Goal: Task Accomplishment & Management: Manage account settings

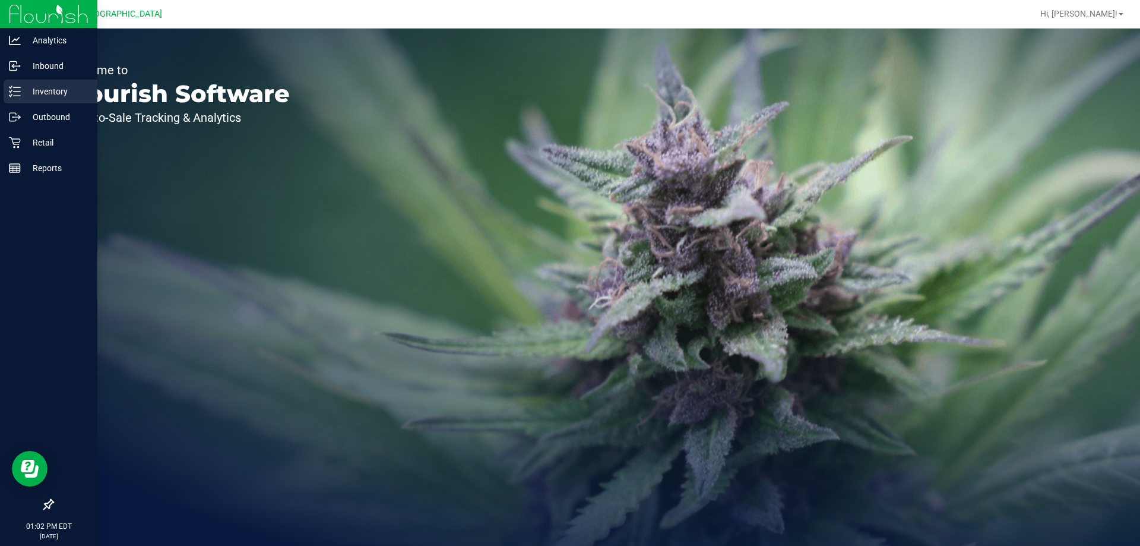
click at [53, 84] on p "Inventory" at bounding box center [56, 91] width 71 height 14
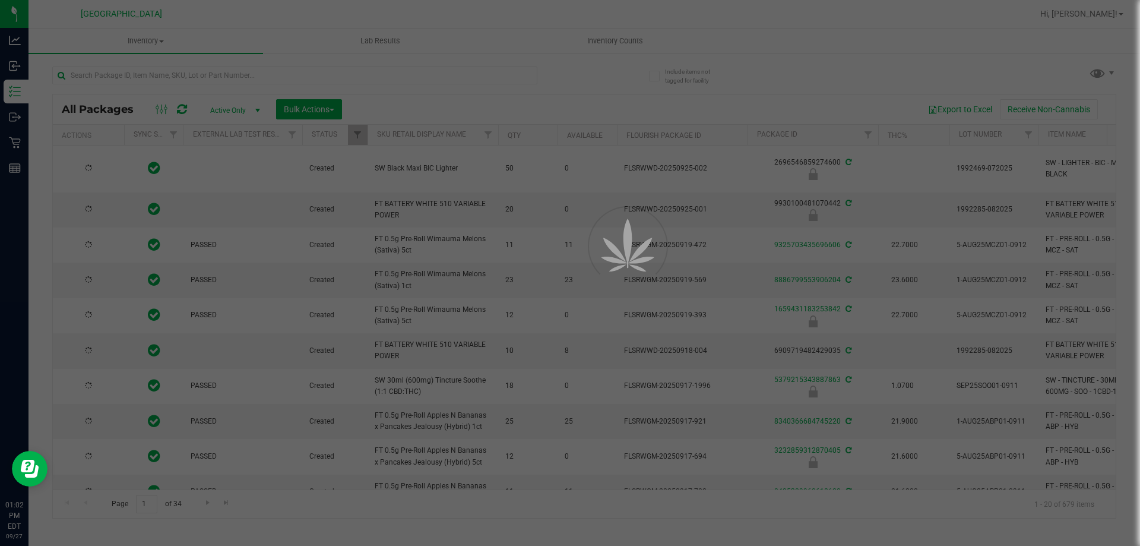
click at [236, 68] on div at bounding box center [570, 273] width 1140 height 546
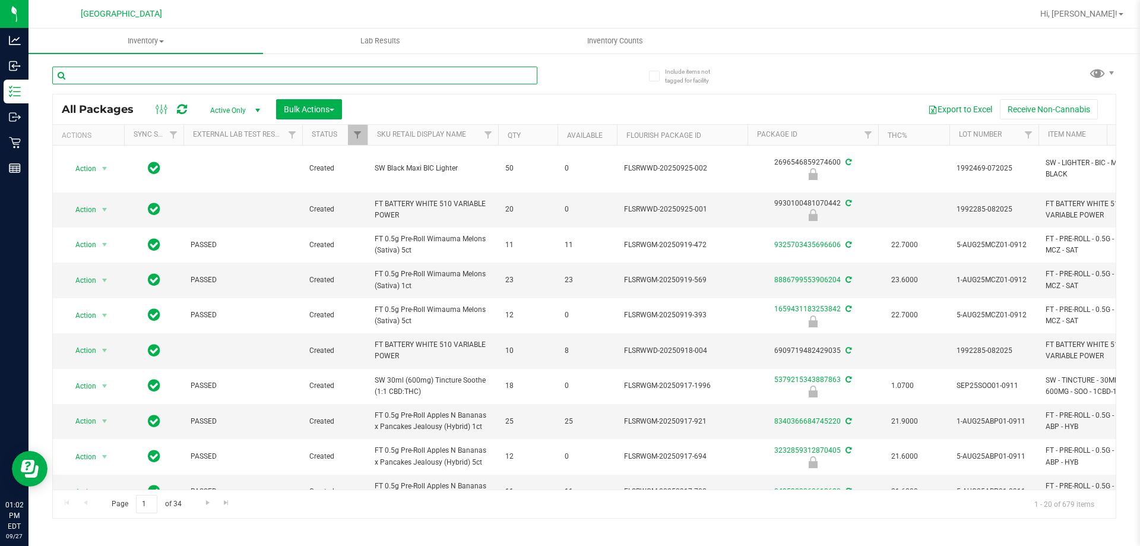
click at [256, 75] on input "text" at bounding box center [294, 75] width 485 height 18
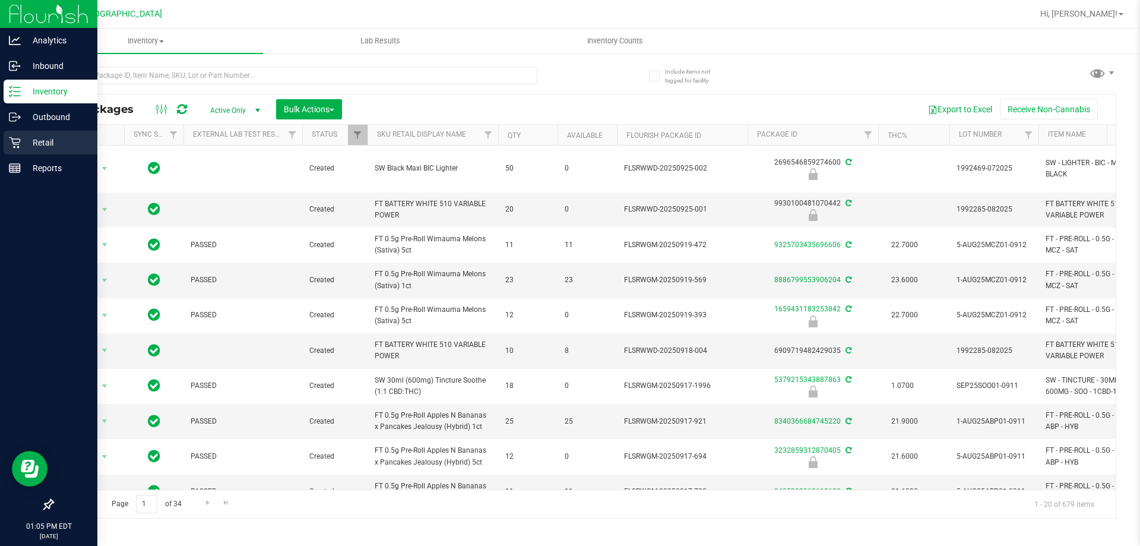
click at [20, 146] on icon at bounding box center [15, 143] width 12 height 12
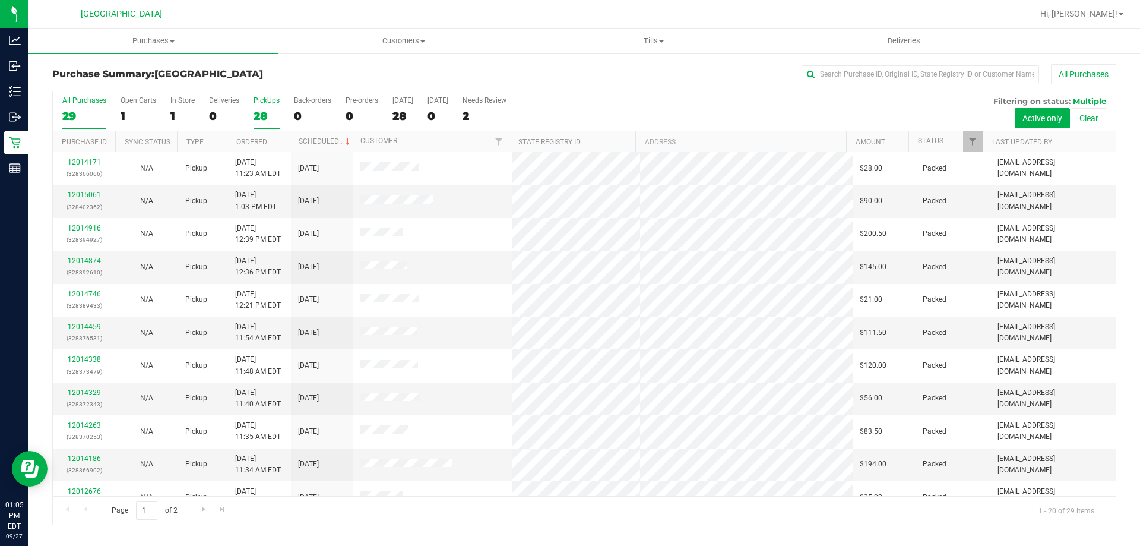
click at [270, 109] on div "28" at bounding box center [266, 116] width 26 height 14
click at [0, 0] on input "PickUps 28" at bounding box center [0, 0] width 0 height 0
click at [971, 138] on span "Filter" at bounding box center [972, 141] width 9 height 9
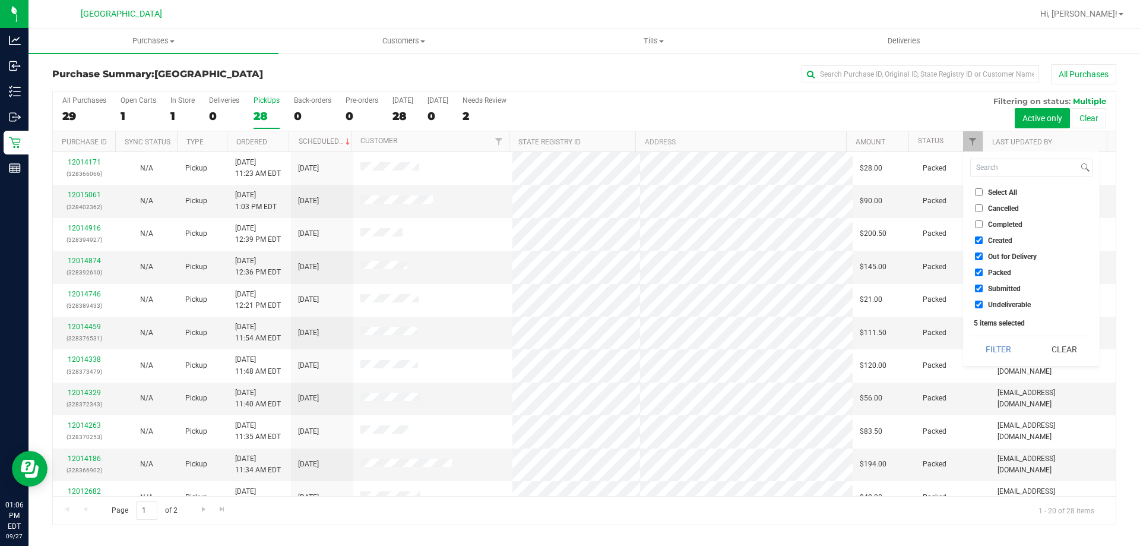
click at [1005, 243] on span "Created" at bounding box center [1000, 240] width 24 height 7
click at [982, 243] on input "Created" at bounding box center [979, 240] width 8 height 8
checkbox input "false"
click at [1005, 253] on span "Out for Delivery" at bounding box center [1012, 256] width 49 height 7
click at [982, 252] on input "Out for Delivery" at bounding box center [979, 256] width 8 height 8
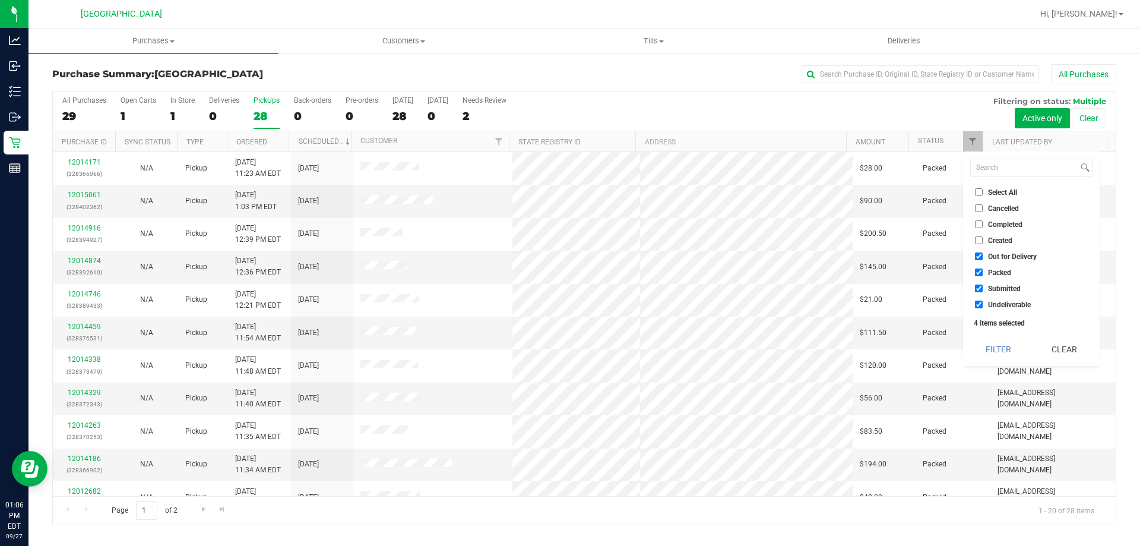
checkbox input "false"
click at [998, 269] on span "Packed" at bounding box center [999, 272] width 23 height 7
click at [982, 268] on input "Packed" at bounding box center [979, 272] width 8 height 8
checkbox input "false"
click at [997, 344] on button "Filter" at bounding box center [998, 349] width 57 height 26
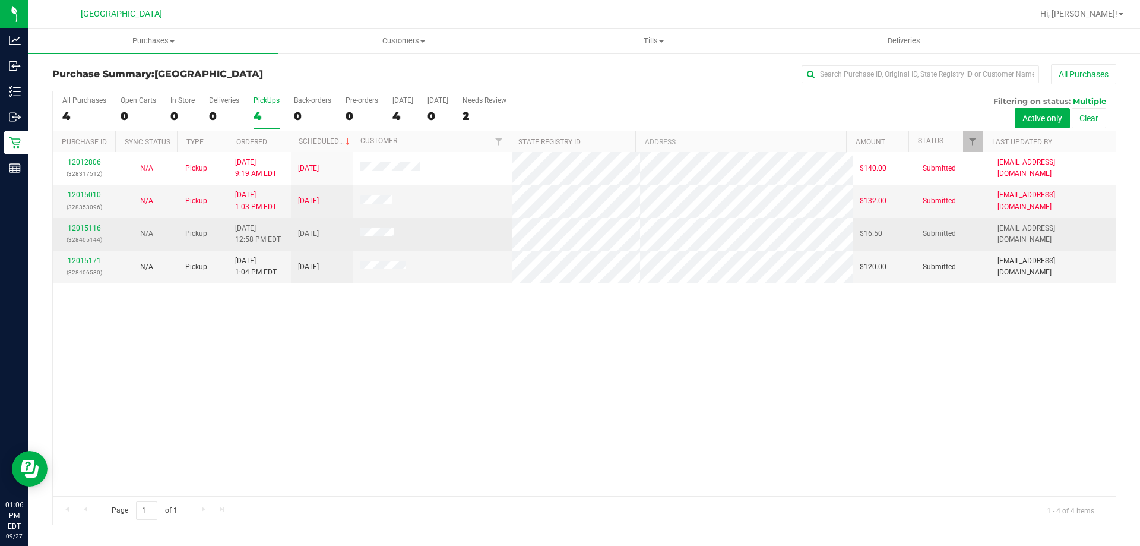
click at [86, 223] on div "12015116 (328405144)" at bounding box center [84, 234] width 48 height 23
click at [91, 229] on link "12015116" at bounding box center [84, 228] width 33 height 8
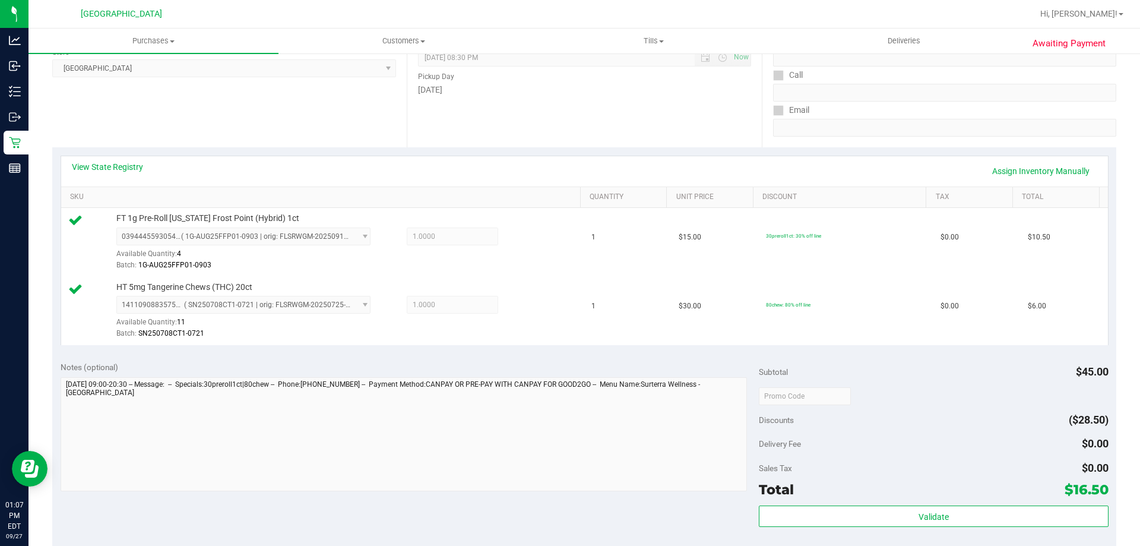
scroll to position [297, 0]
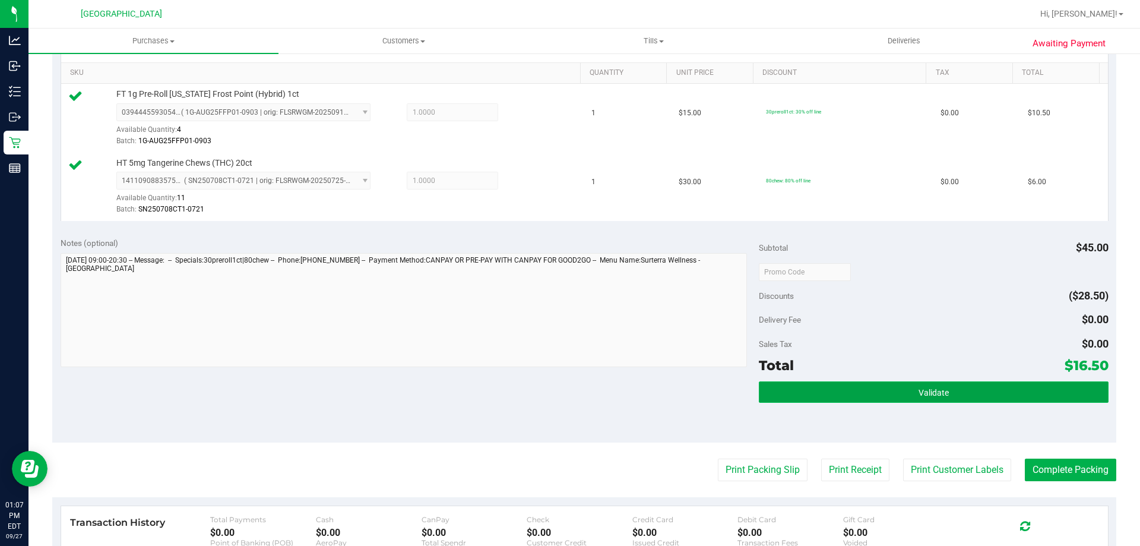
click at [896, 402] on button "Validate" at bounding box center [933, 391] width 349 height 21
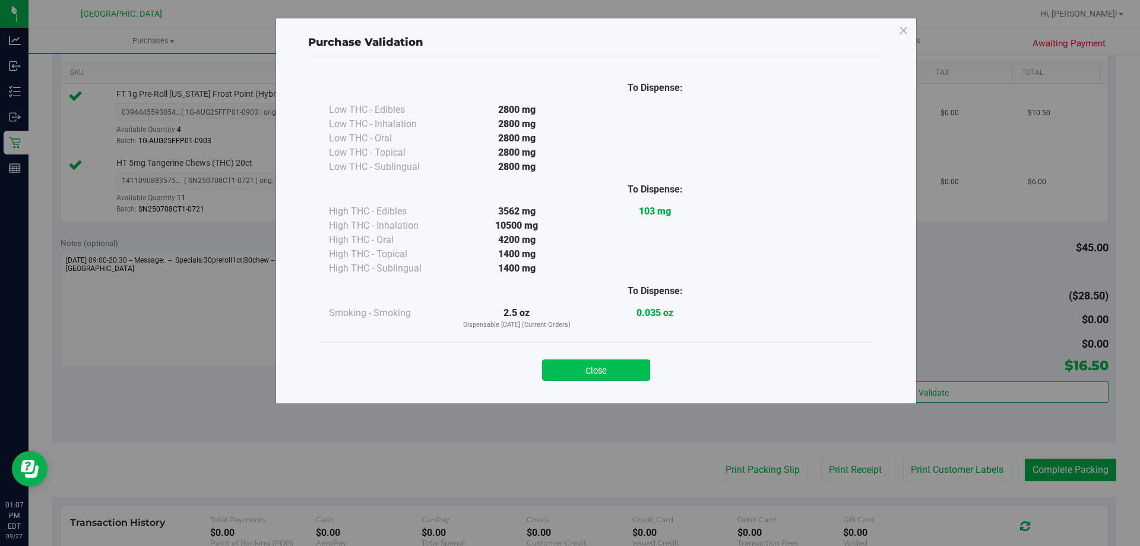
click at [572, 371] on button "Close" at bounding box center [596, 369] width 108 height 21
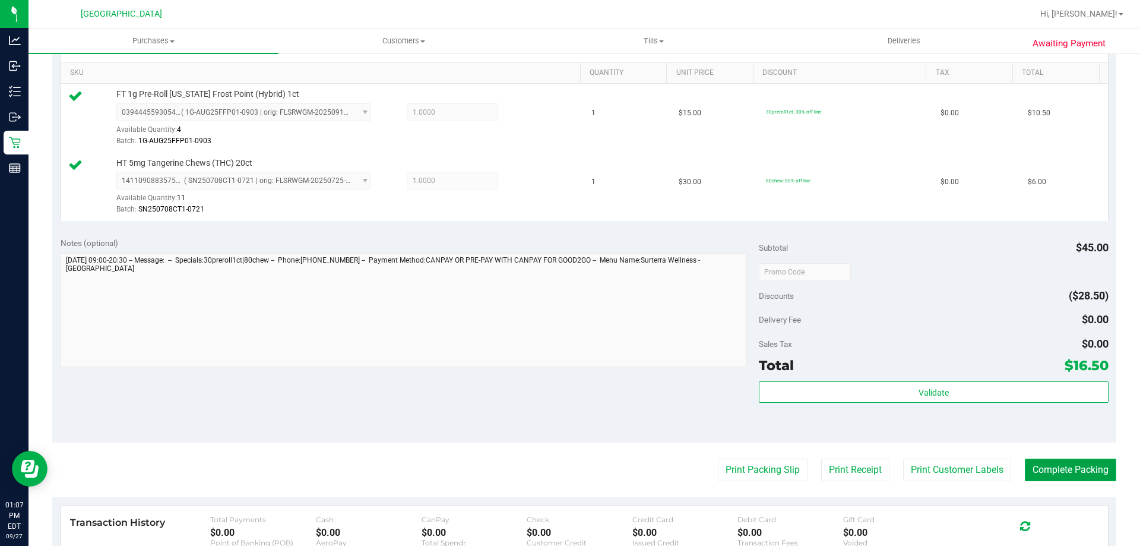
click at [1041, 461] on button "Complete Packing" at bounding box center [1070, 469] width 91 height 23
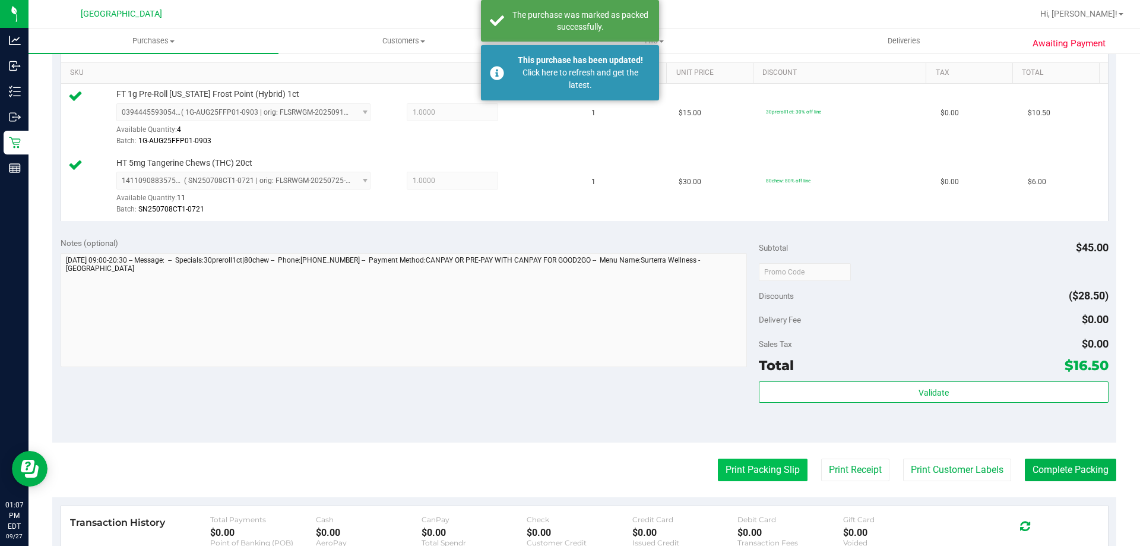
click at [745, 467] on button "Print Packing Slip" at bounding box center [763, 469] width 90 height 23
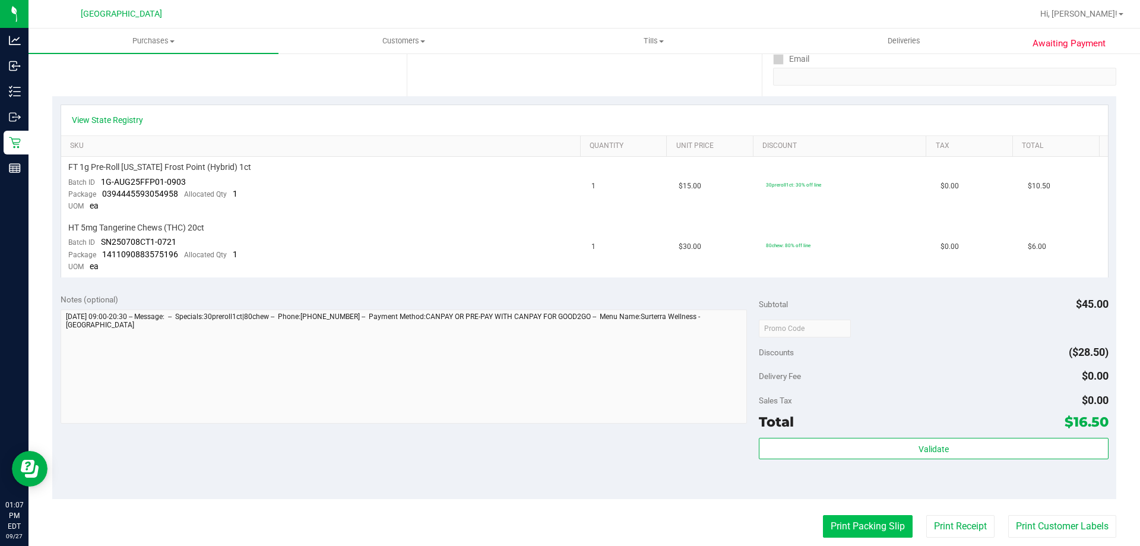
scroll to position [237, 0]
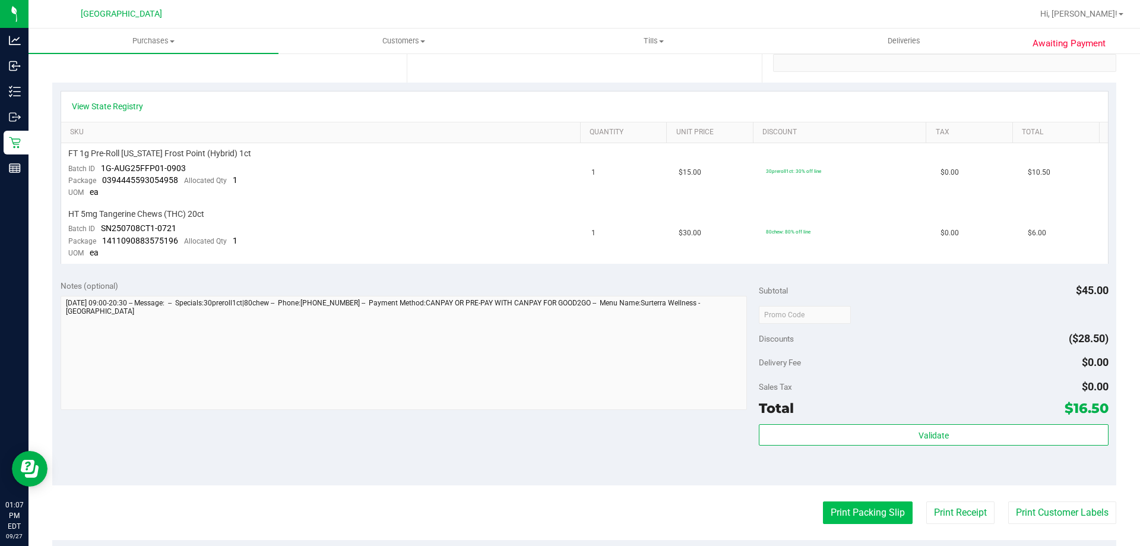
click at [826, 512] on button "Print Packing Slip" at bounding box center [868, 512] width 90 height 23
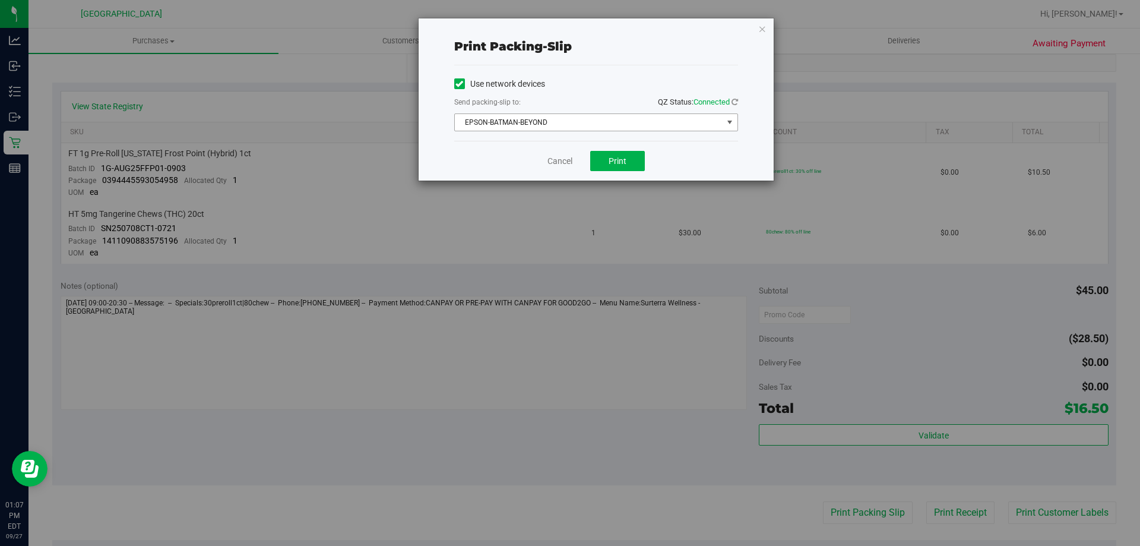
click at [502, 115] on span "EPSON-BATMAN-BEYOND" at bounding box center [589, 122] width 268 height 17
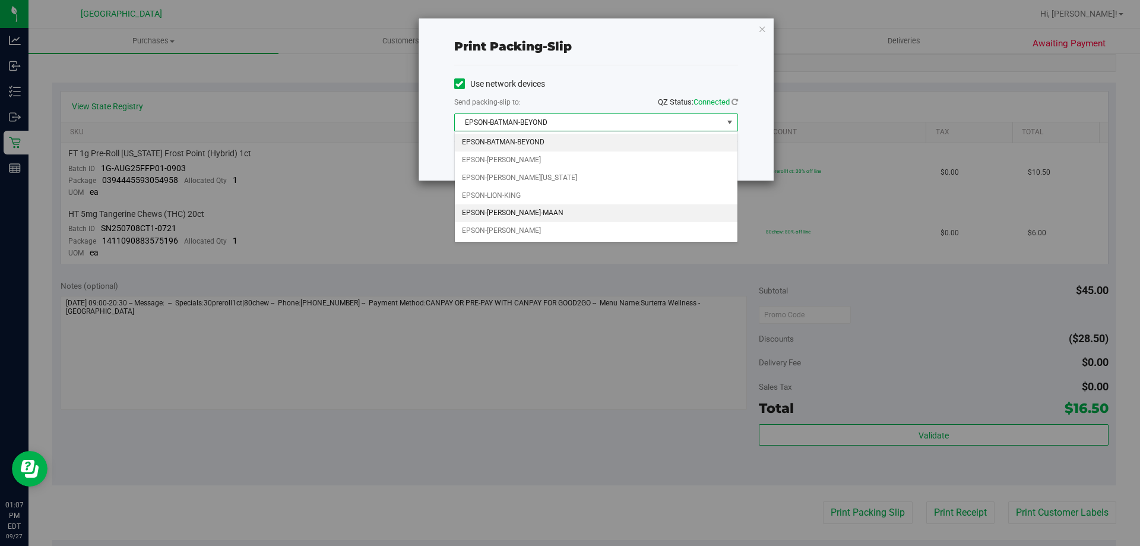
click at [519, 212] on li "EPSON-[PERSON_NAME]-MAAN" at bounding box center [596, 213] width 283 height 18
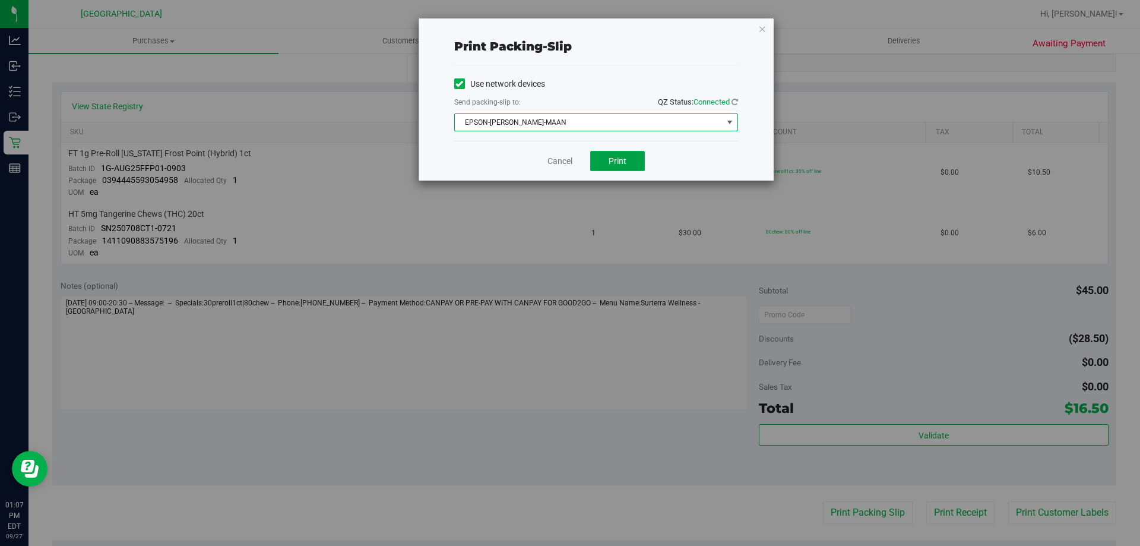
click at [611, 165] on span "Print" at bounding box center [617, 160] width 18 height 9
click at [552, 161] on link "Cancel" at bounding box center [559, 161] width 25 height 12
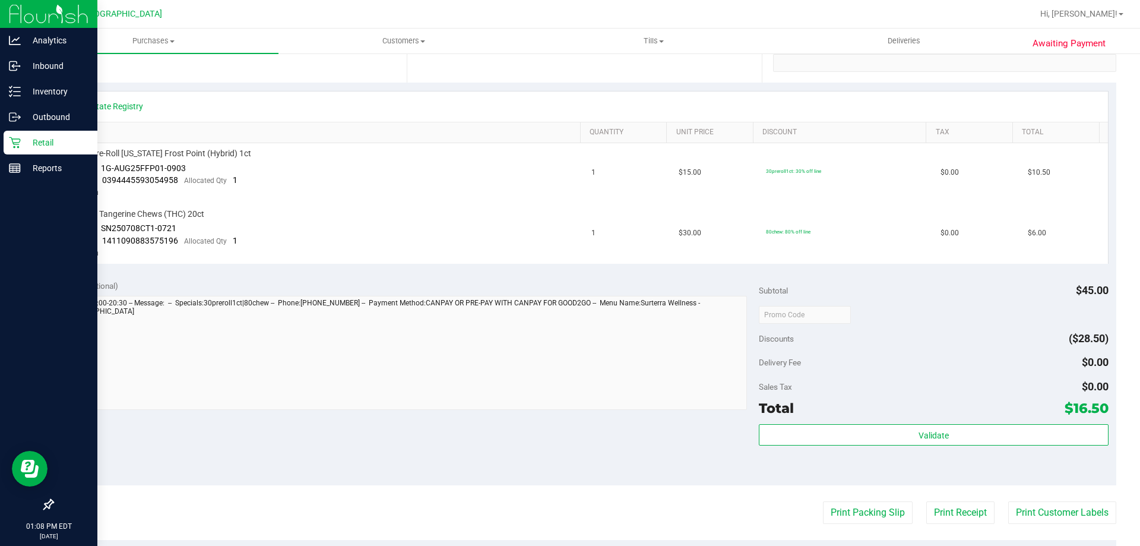
click at [38, 137] on p "Retail" at bounding box center [56, 142] width 71 height 14
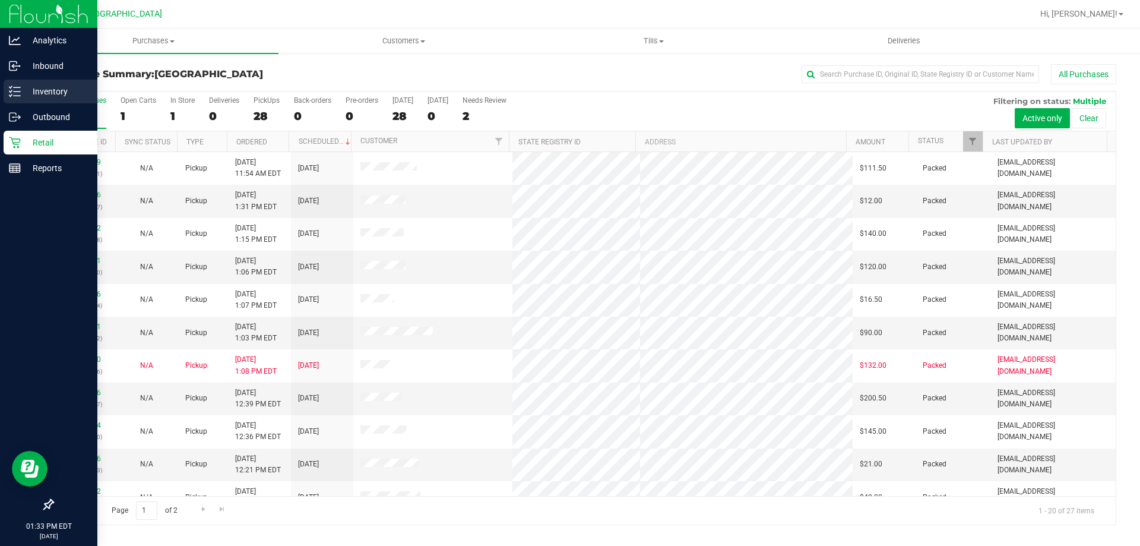
click at [47, 90] on p "Inventory" at bounding box center [56, 91] width 71 height 14
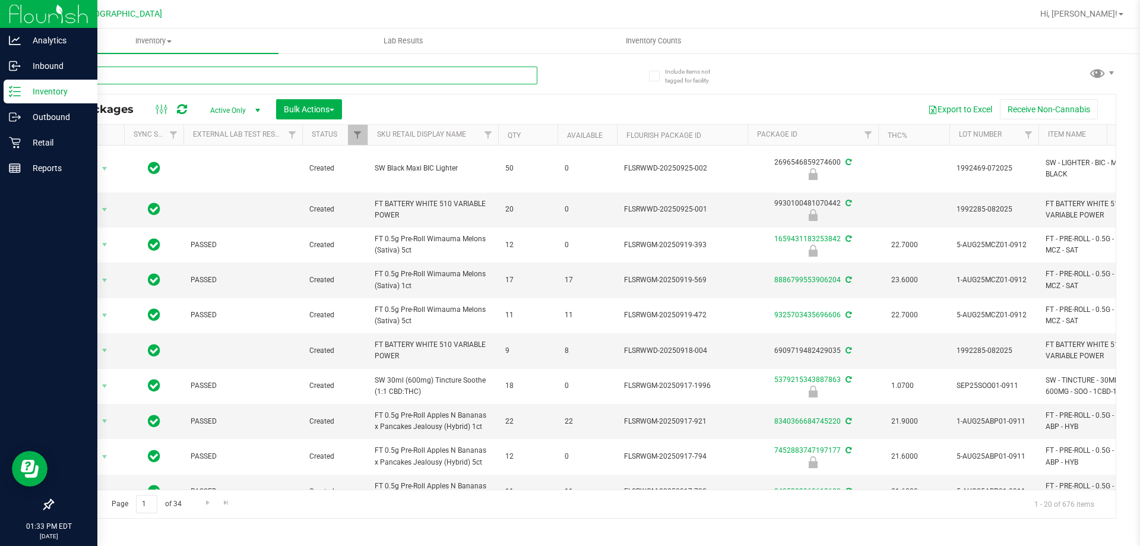
click at [168, 78] on input "text" at bounding box center [294, 75] width 485 height 18
type input "8093271859970582"
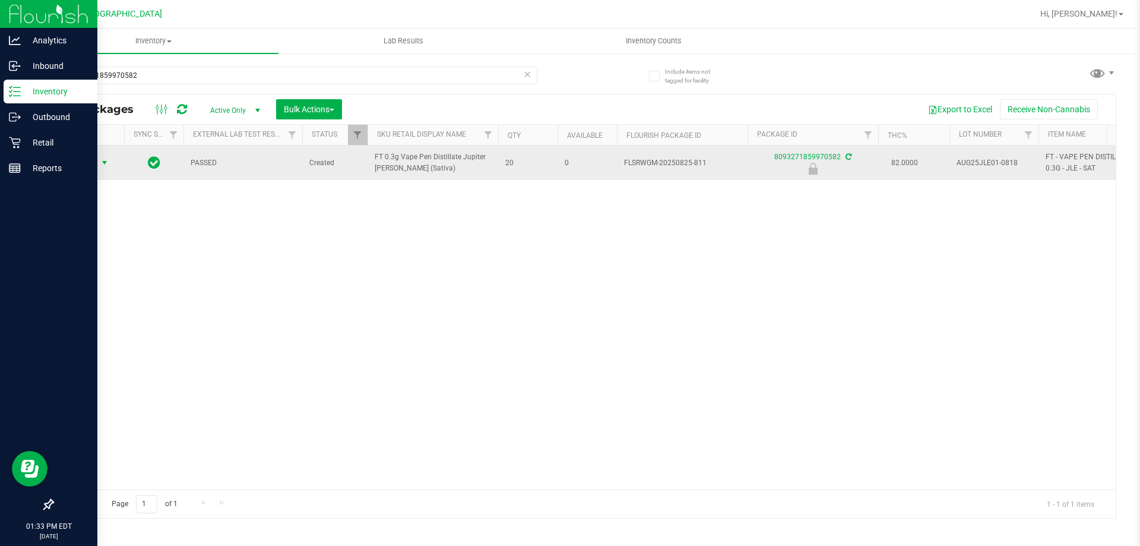
click at [100, 163] on span "select" at bounding box center [104, 162] width 9 height 9
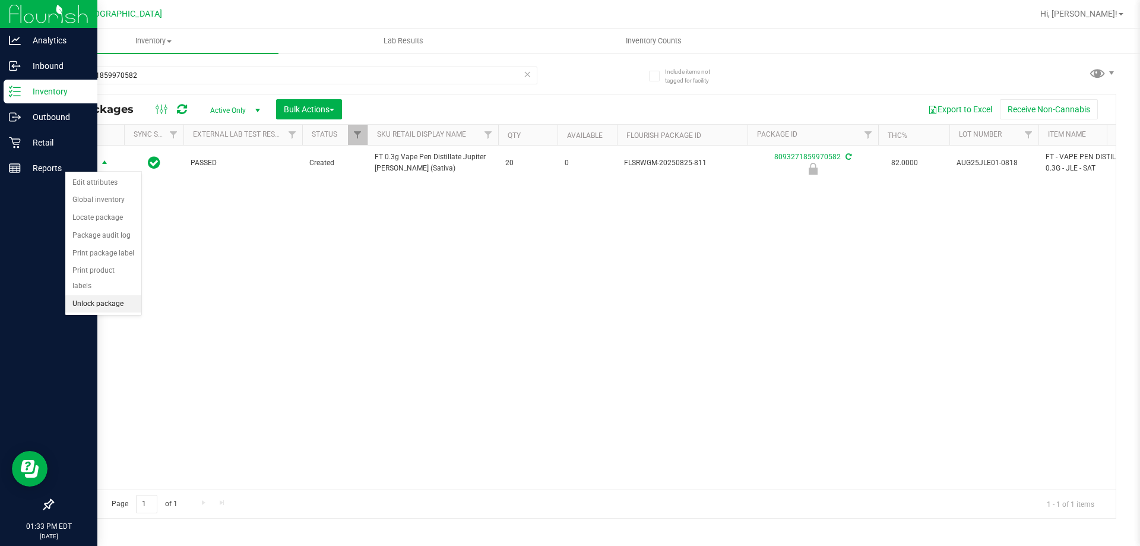
click at [122, 295] on li "Unlock package" at bounding box center [103, 304] width 76 height 18
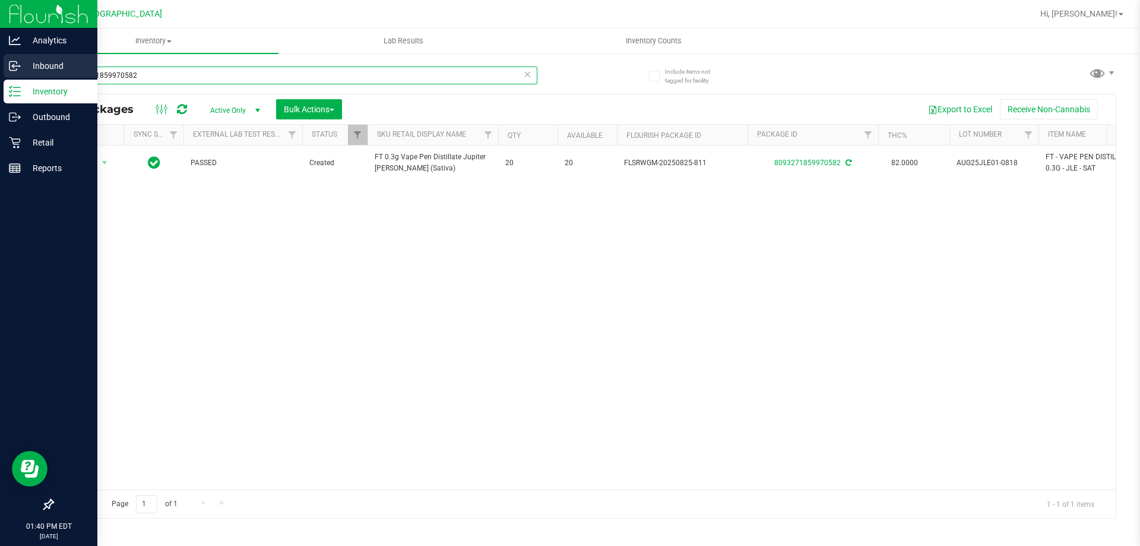
drag, startPoint x: 191, startPoint y: 81, endPoint x: 0, endPoint y: 64, distance: 191.4
click at [0, 65] on div "Analytics Inbound Inventory Outbound Retail Reports 01:40 PM EDT [DATE] 09/27 […" at bounding box center [570, 273] width 1140 height 546
type input "5266259053002602"
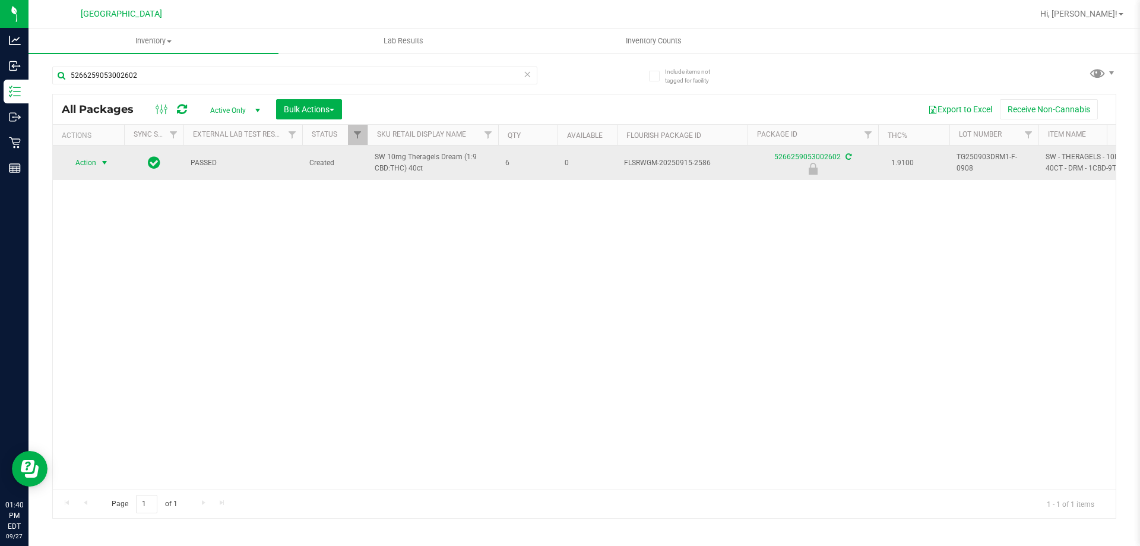
click at [98, 159] on span "select" at bounding box center [104, 162] width 15 height 17
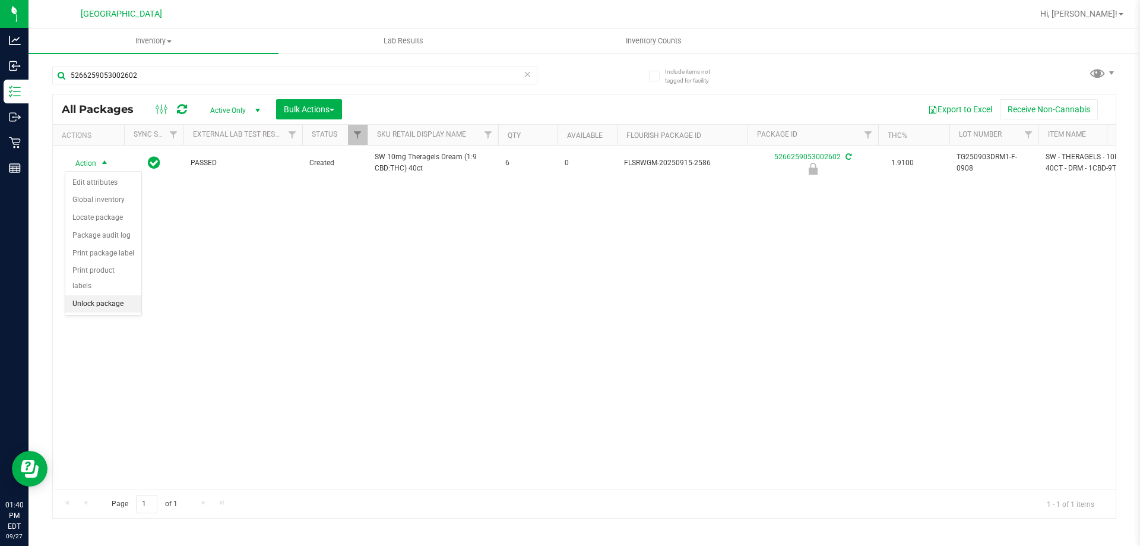
click at [117, 295] on li "Unlock package" at bounding box center [103, 304] width 76 height 18
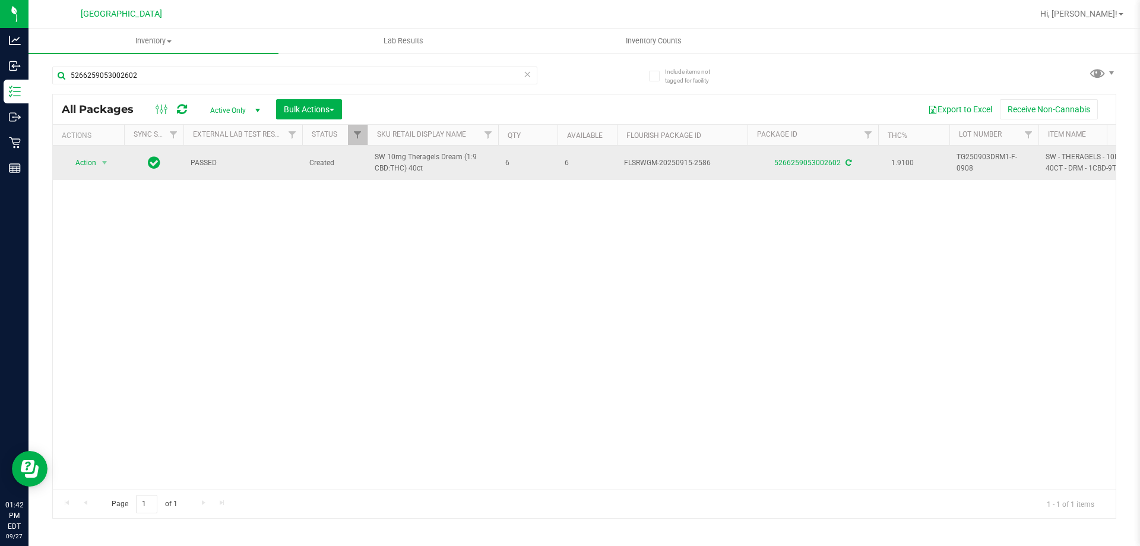
drag, startPoint x: 363, startPoint y: 158, endPoint x: 463, endPoint y: 172, distance: 100.7
click at [463, 172] on span "SW 10mg Theragels Dream (1:9 CBD:THC) 40ct" at bounding box center [433, 162] width 116 height 23
drag, startPoint x: 511, startPoint y: 162, endPoint x: 582, endPoint y: 162, distance: 70.6
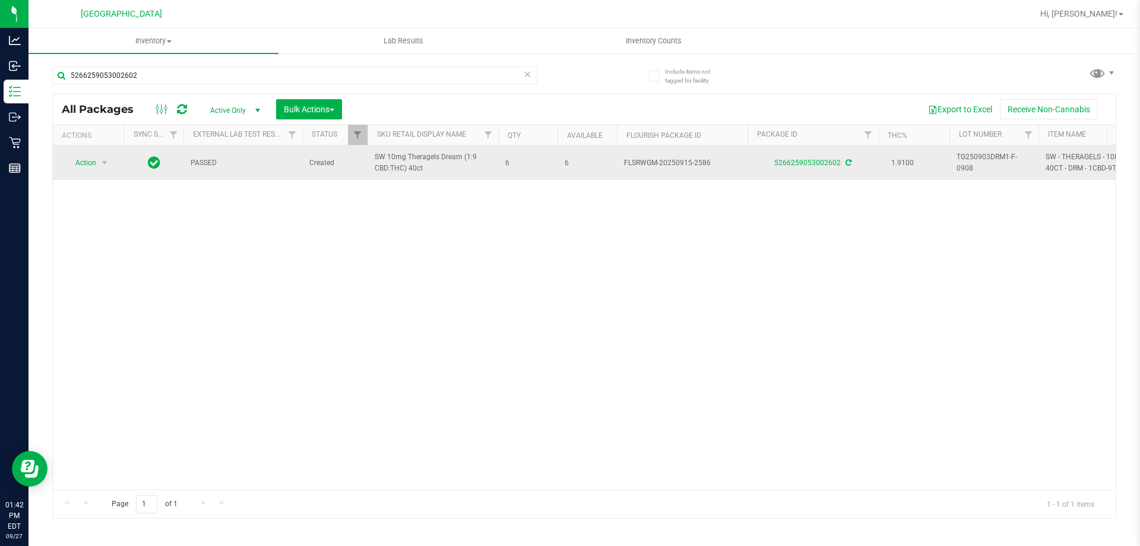
click at [582, 162] on span "6" at bounding box center [587, 162] width 45 height 11
drag, startPoint x: 607, startPoint y: 158, endPoint x: 713, endPoint y: 158, distance: 105.7
click at [714, 157] on span "FLSRWGM-20250915-2586" at bounding box center [682, 162] width 116 height 11
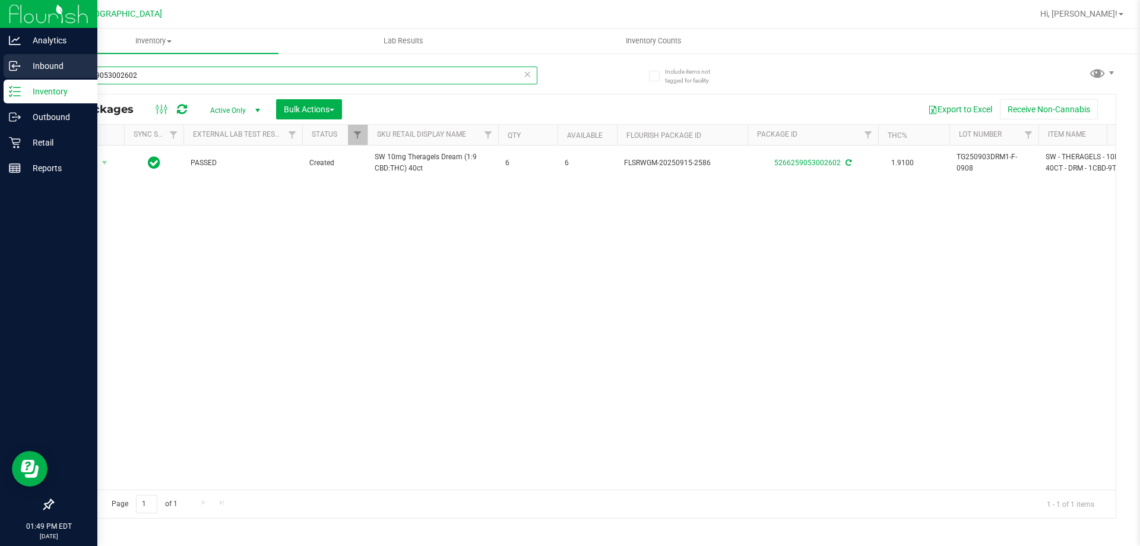
drag, startPoint x: 214, startPoint y: 68, endPoint x: 0, endPoint y: 69, distance: 213.7
click at [0, 69] on div "Analytics Inbound Inventory Outbound Retail Reports 01:49 PM EDT [DATE] 09/27 […" at bounding box center [570, 273] width 1140 height 546
type input "0173678437310057"
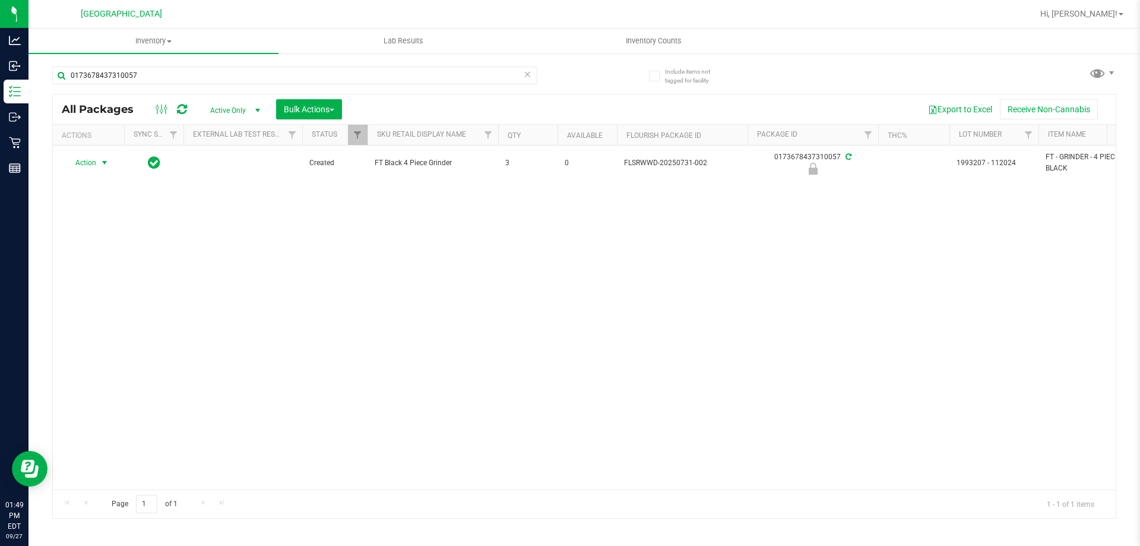
click at [84, 160] on span "Action" at bounding box center [81, 162] width 32 height 17
click at [113, 295] on li "Unlock package" at bounding box center [103, 304] width 76 height 18
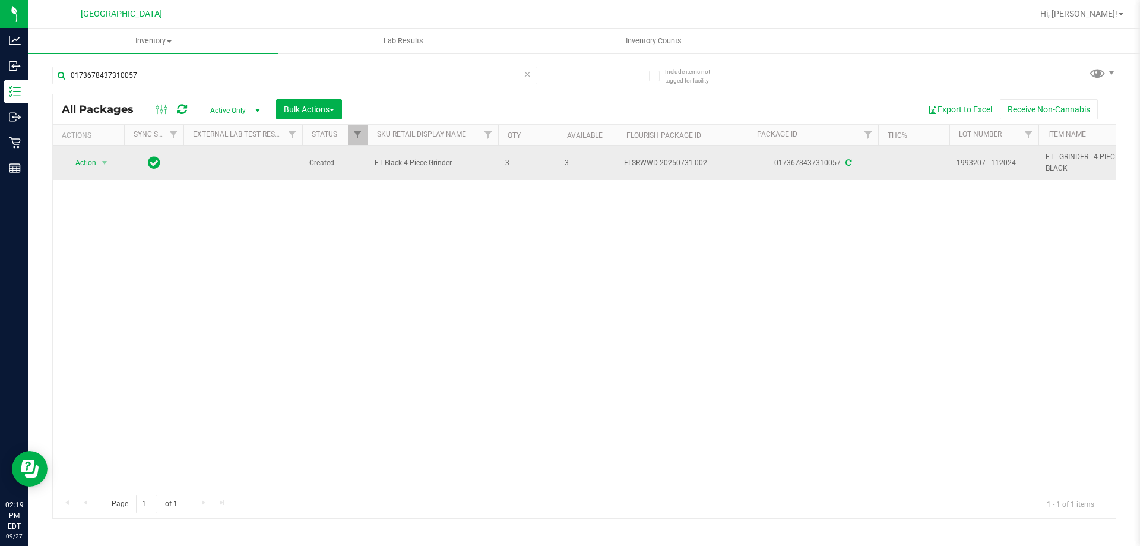
click at [439, 162] on span "FT Black 4 Piece Grinder" at bounding box center [433, 162] width 116 height 11
click at [442, 176] on td "FT Black 4 Piece Grinder" at bounding box center [432, 162] width 131 height 34
click at [75, 157] on span "Action" at bounding box center [81, 162] width 32 height 17
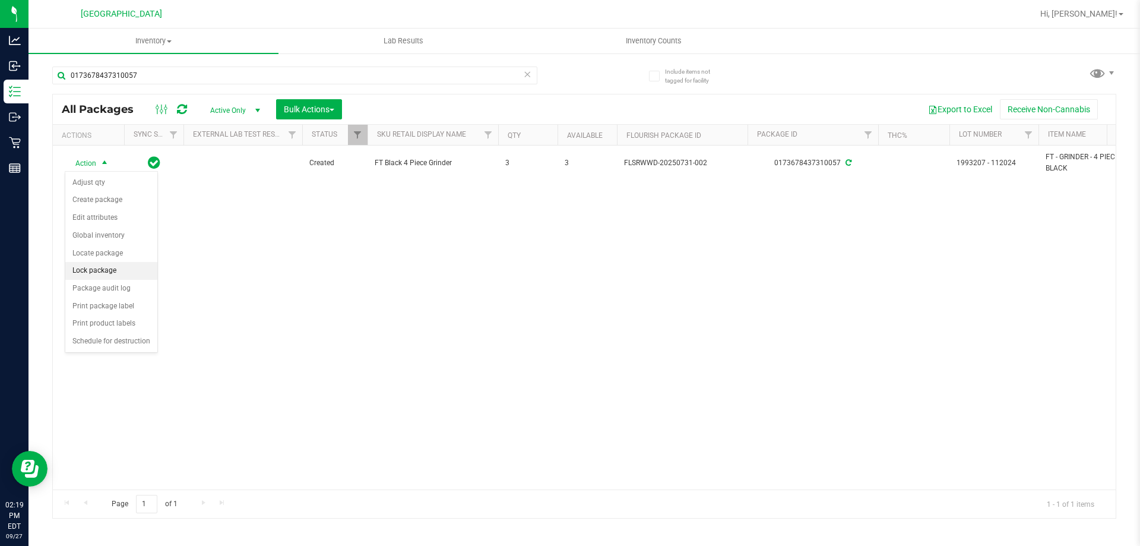
click at [121, 268] on li "Lock package" at bounding box center [111, 271] width 92 height 18
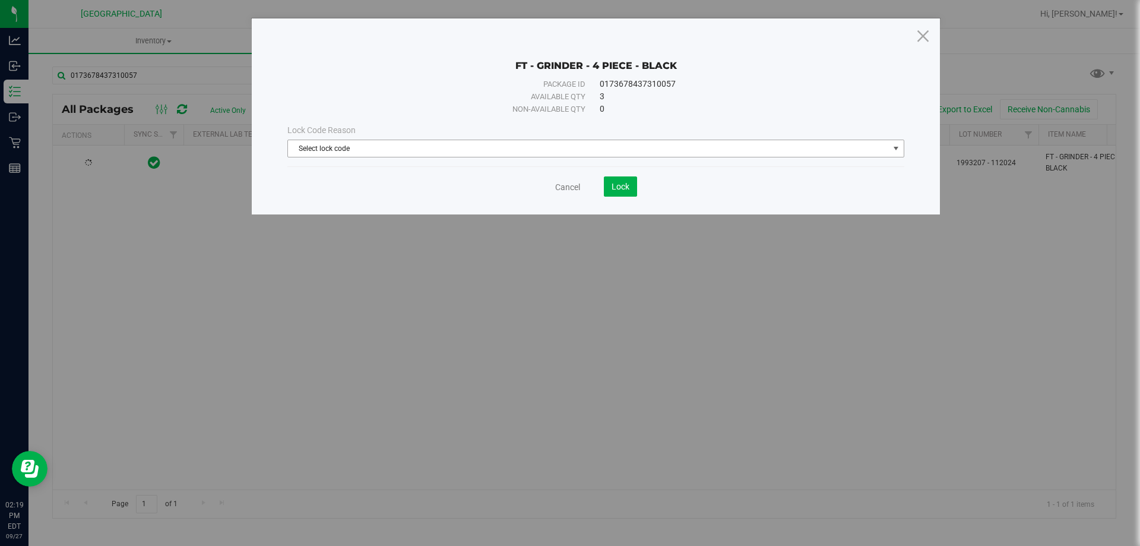
click at [615, 149] on span "Select lock code" at bounding box center [588, 148] width 601 height 17
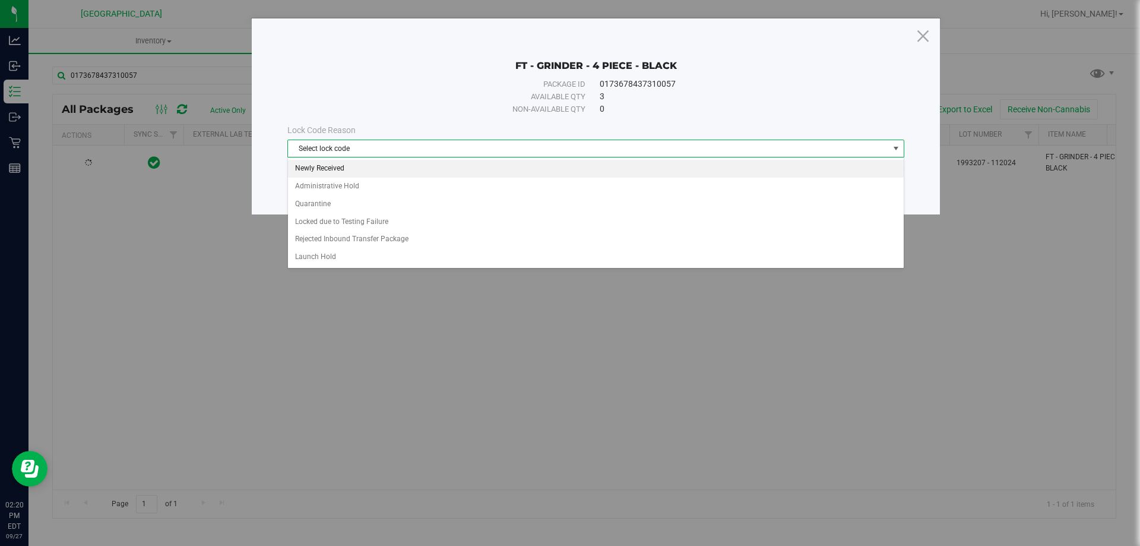
click at [504, 172] on li "Newly Received" at bounding box center [596, 169] width 616 height 18
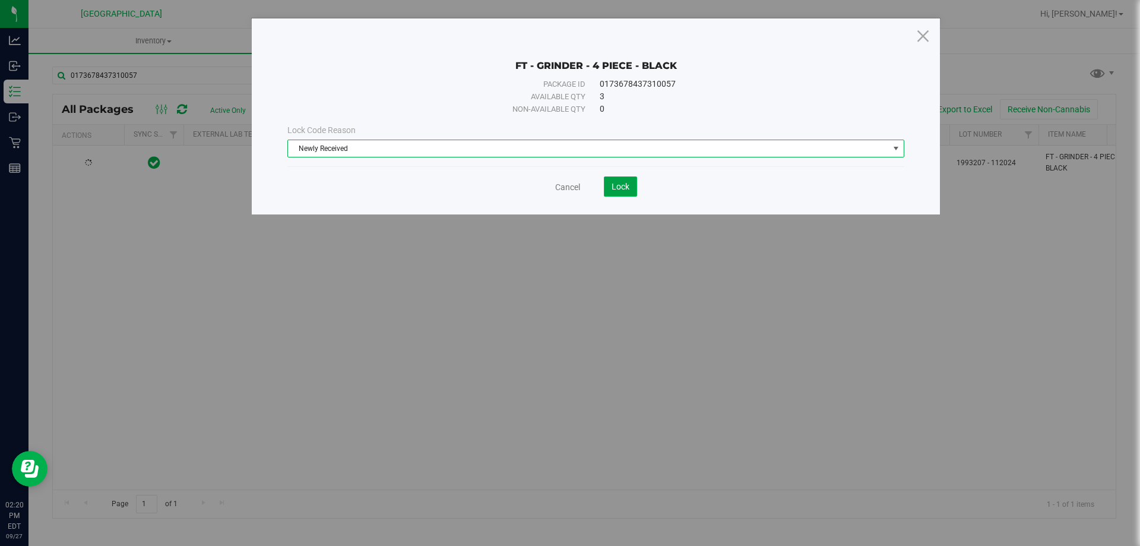
click at [623, 182] on span "Lock" at bounding box center [620, 186] width 18 height 9
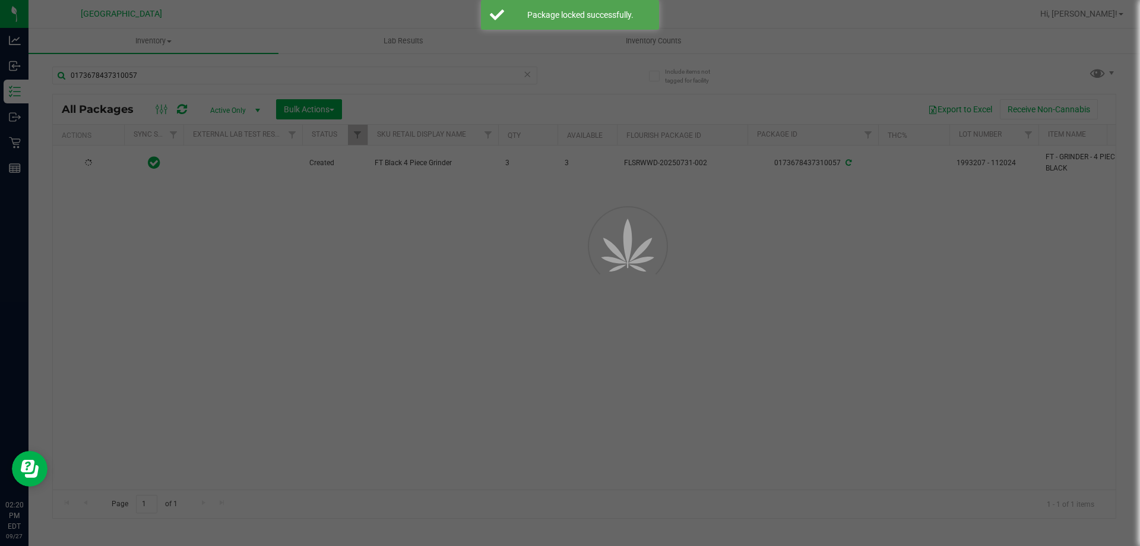
click at [633, 291] on main "Inventory All packages All inventory Waste log Create inventory Lab Results Inv…" at bounding box center [583, 286] width 1111 height 517
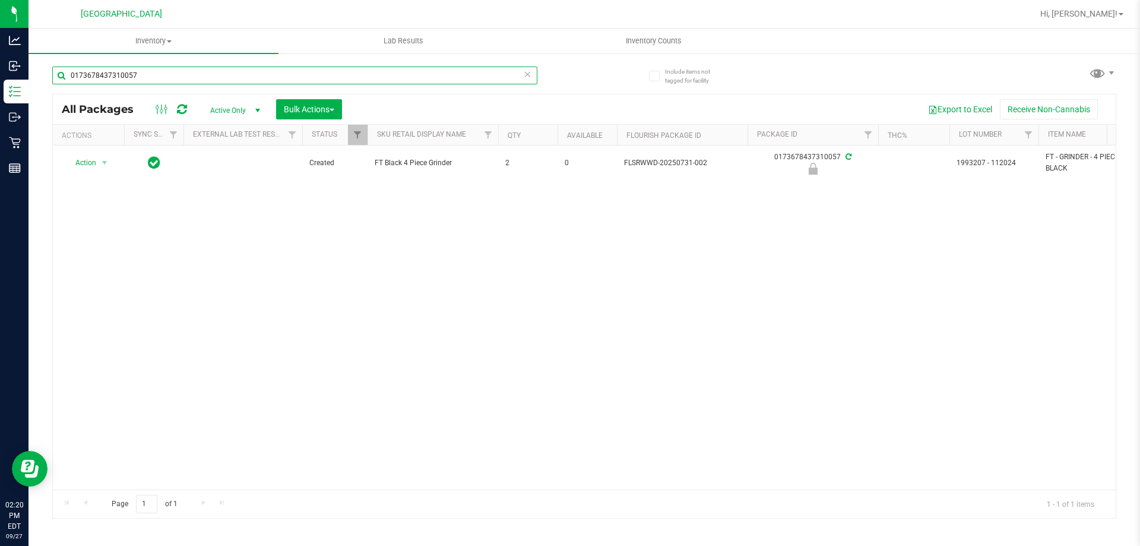
click at [185, 81] on input "0173678437310057" at bounding box center [294, 75] width 485 height 18
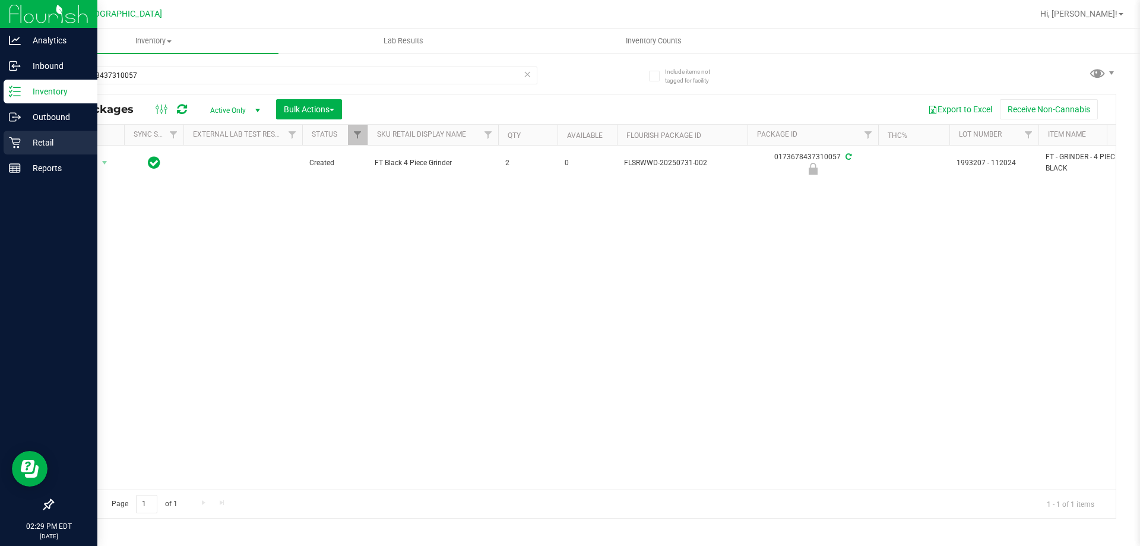
click at [19, 136] on div "Retail" at bounding box center [51, 143] width 94 height 24
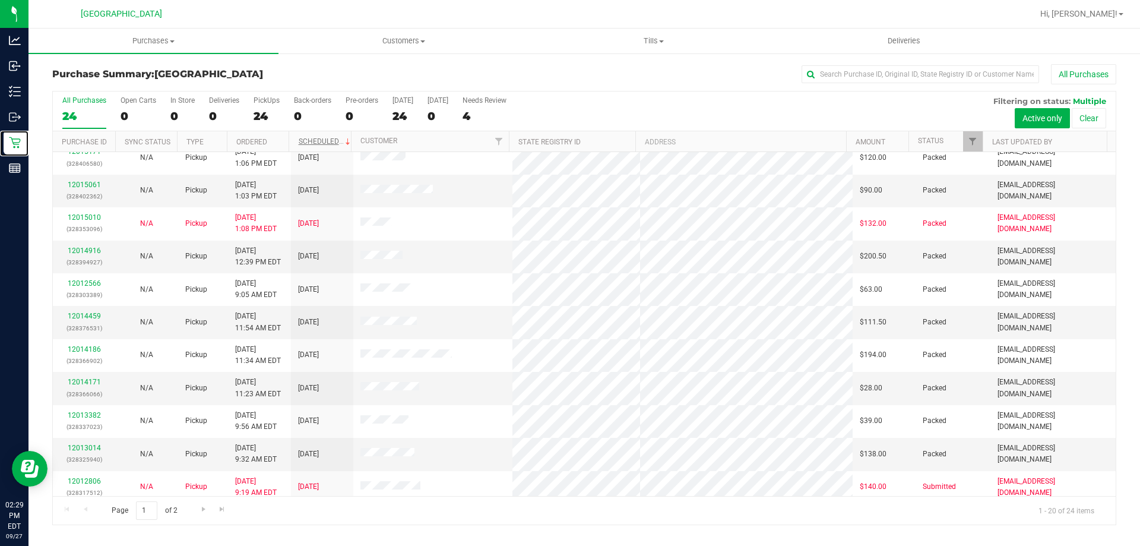
scroll to position [76, 0]
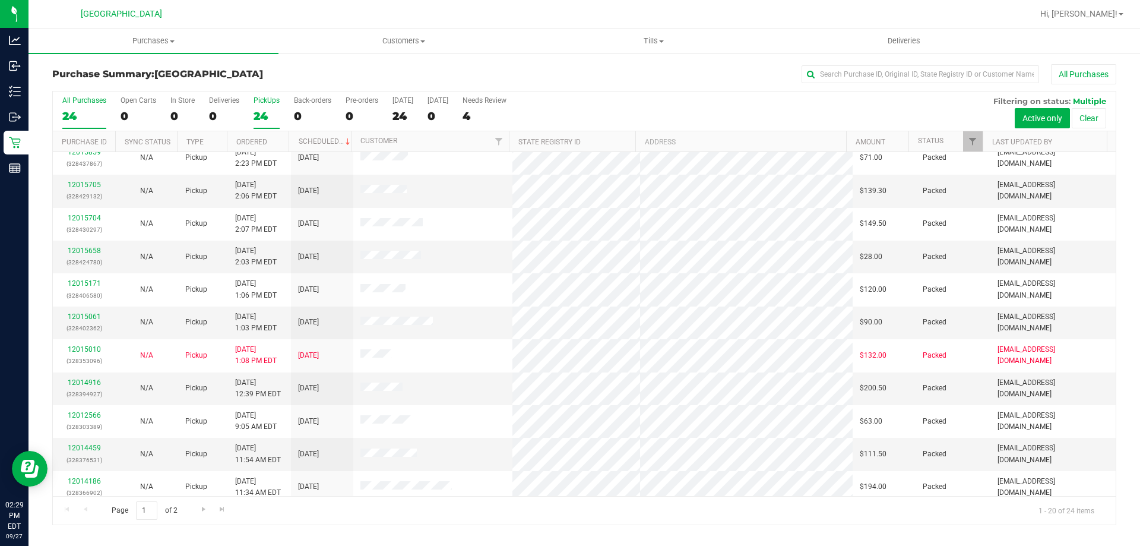
click at [259, 108] on label "PickUps 24" at bounding box center [266, 112] width 26 height 33
click at [0, 0] on input "PickUps 24" at bounding box center [0, 0] width 0 height 0
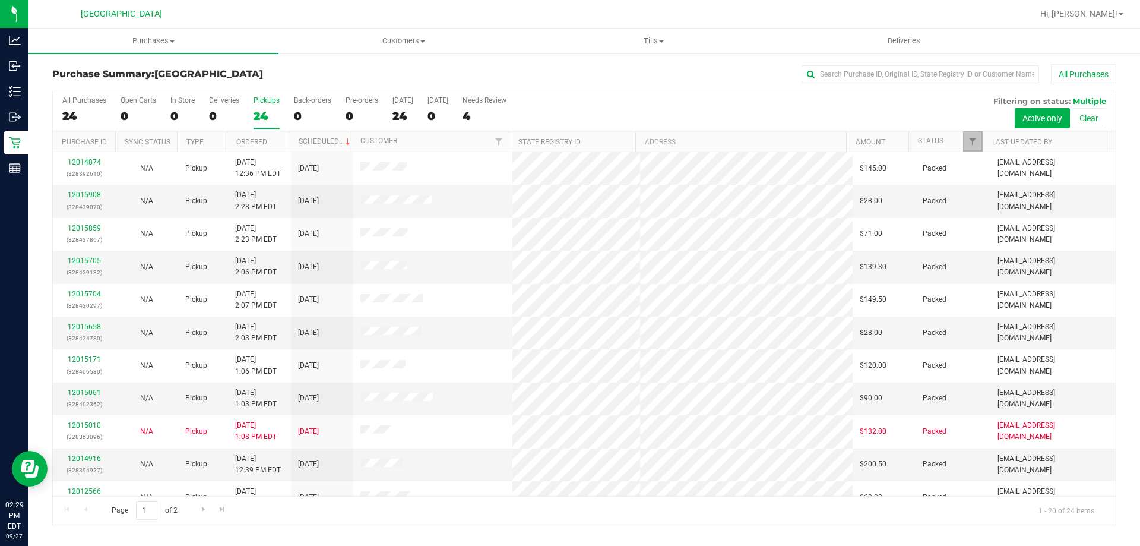
click at [965, 139] on link "Filter" at bounding box center [973, 141] width 20 height 20
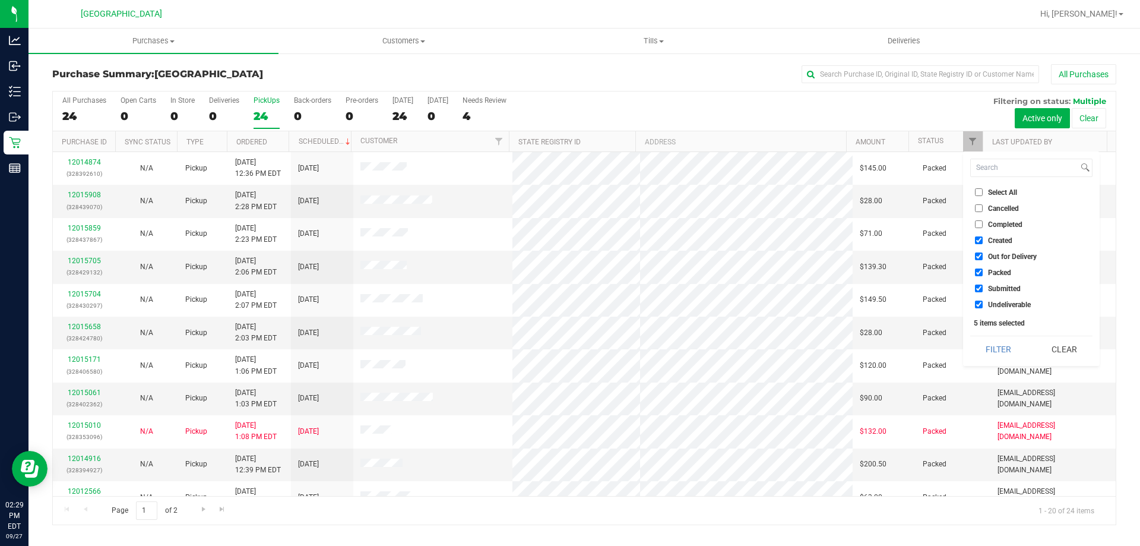
click at [993, 239] on span "Created" at bounding box center [1000, 240] width 24 height 7
click at [982, 239] on input "Created" at bounding box center [979, 240] width 8 height 8
checkbox input "false"
click at [990, 256] on span "Out for Delivery" at bounding box center [1012, 256] width 49 height 7
click at [982, 256] on input "Out for Delivery" at bounding box center [979, 256] width 8 height 8
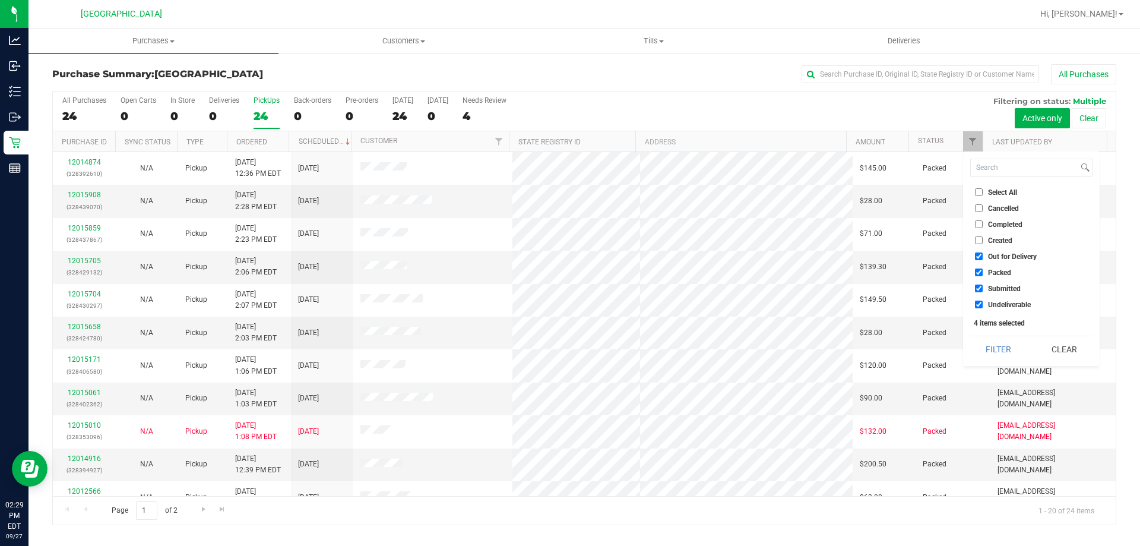
checkbox input "false"
click at [986, 272] on label "Packed" at bounding box center [993, 272] width 36 height 8
click at [982, 272] on input "Packed" at bounding box center [979, 272] width 8 height 8
checkbox input "false"
click at [990, 352] on button "Filter" at bounding box center [998, 349] width 57 height 26
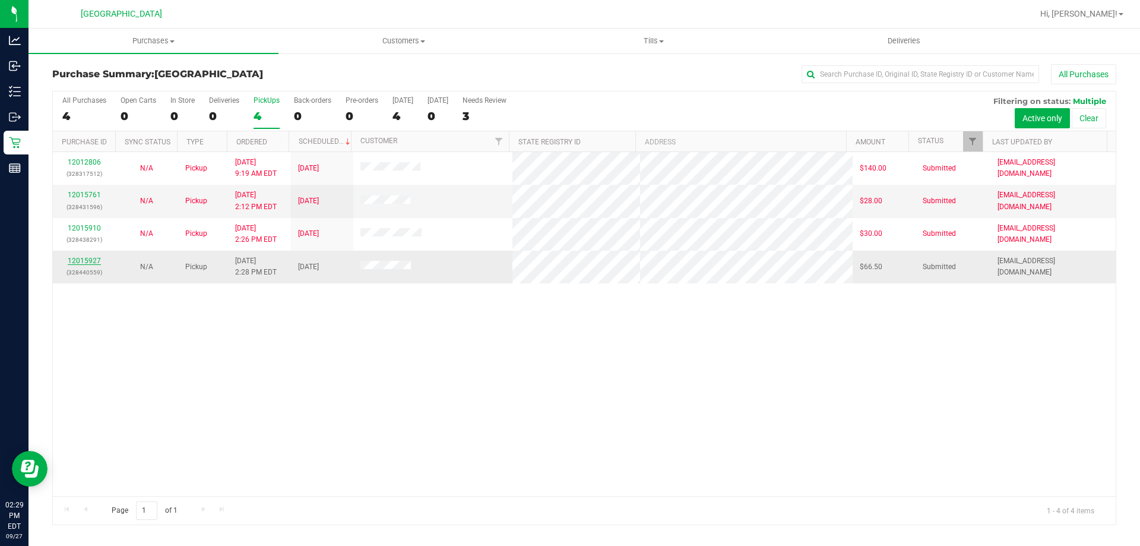
click at [93, 261] on link "12015927" at bounding box center [84, 260] width 33 height 8
